Goal: Book appointment/travel/reservation

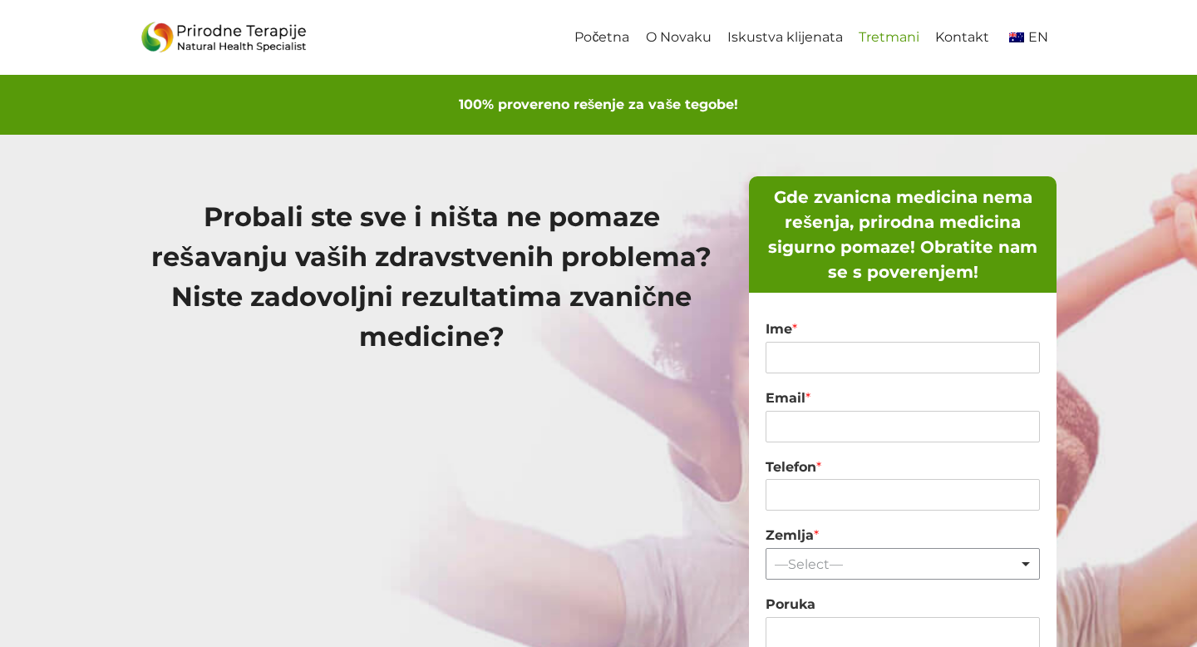
click at [868, 36] on link "Tretmani" at bounding box center [889, 37] width 76 height 37
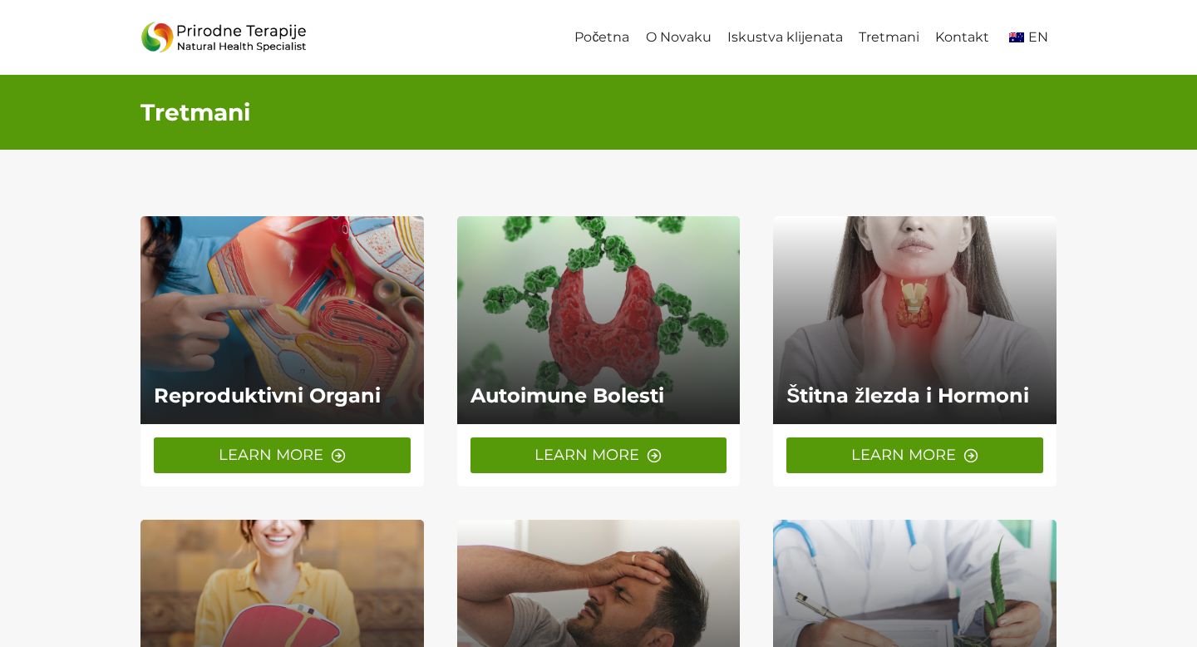
click at [271, 369] on link at bounding box center [283, 320] width 284 height 208
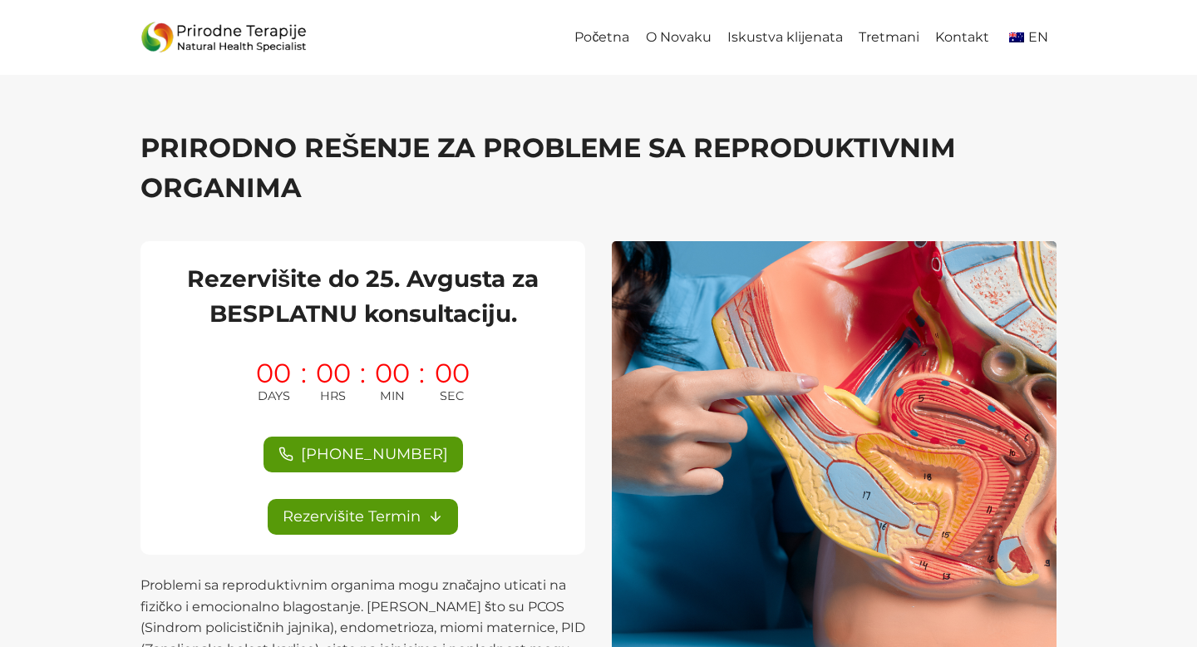
click at [189, 283] on h2 "Rezervišite do 25. Avgusta za BESPLATNU konsultaciju." at bounding box center [362, 296] width 405 height 70
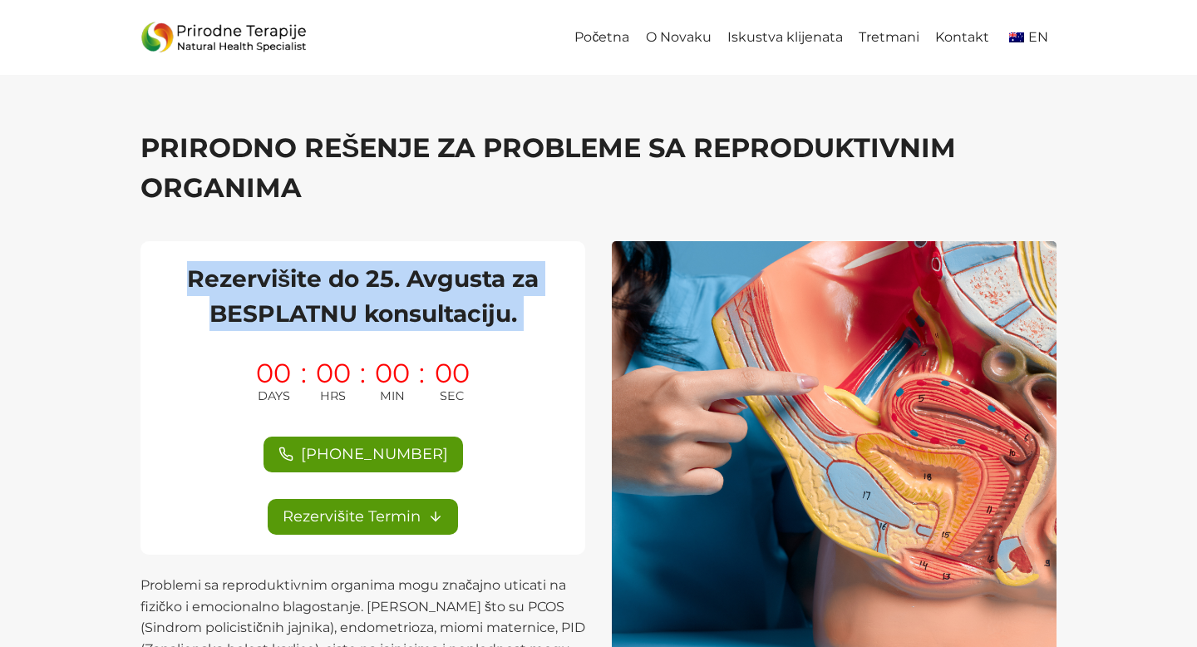
click at [189, 283] on h2 "Rezervišite do 25. Avgusta za BESPLATNU konsultaciju." at bounding box center [362, 296] width 405 height 70
copy div "Rezervišite do 25. Avgusta za BESPLATNU konsultaciju."
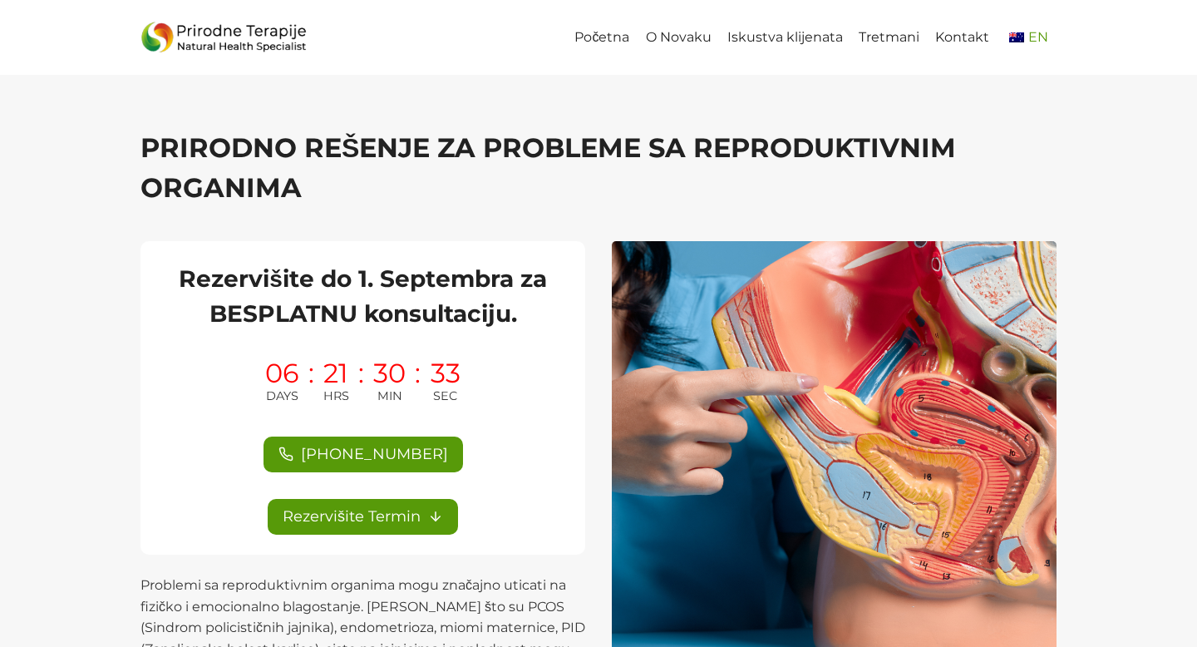
click at [1014, 33] on img "Primary Navigation" at bounding box center [1016, 37] width 15 height 10
